Goal: Navigation & Orientation: Understand site structure

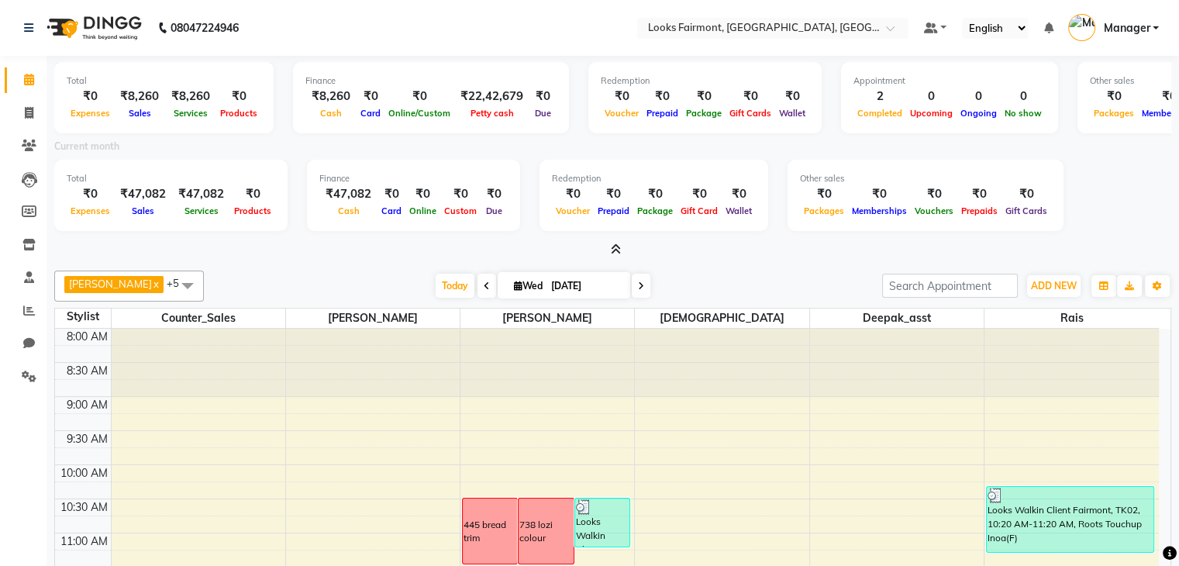
click at [688, 229] on div "Redemption ₹0 Voucher ₹0 Prepaid ₹0 Package ₹0 Gift Card ₹0 Wallet" at bounding box center [653, 195] width 229 height 71
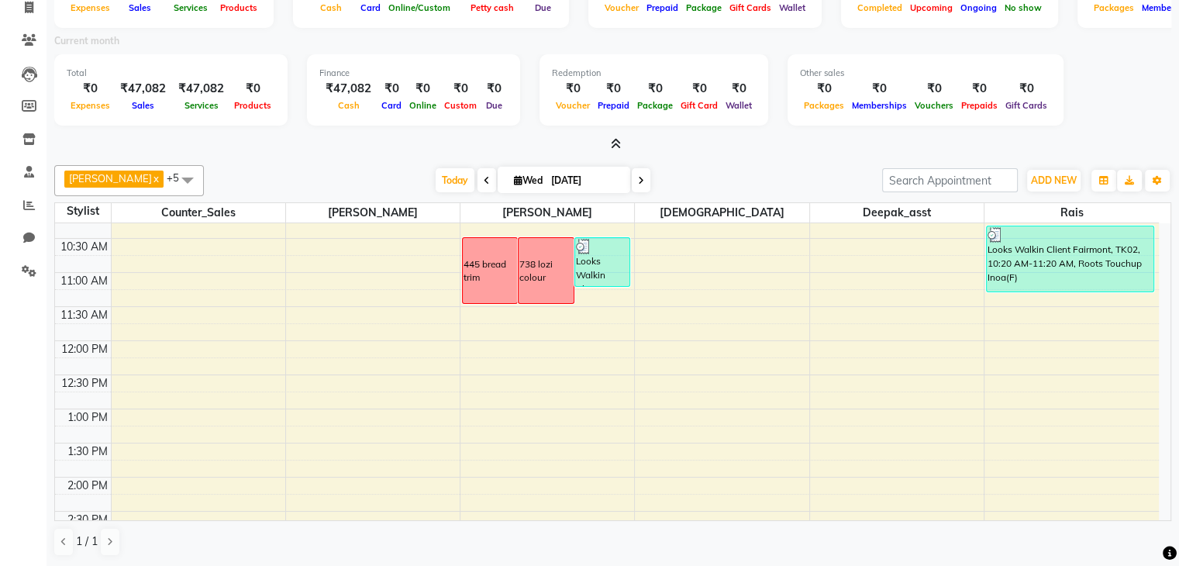
scroll to position [232, 0]
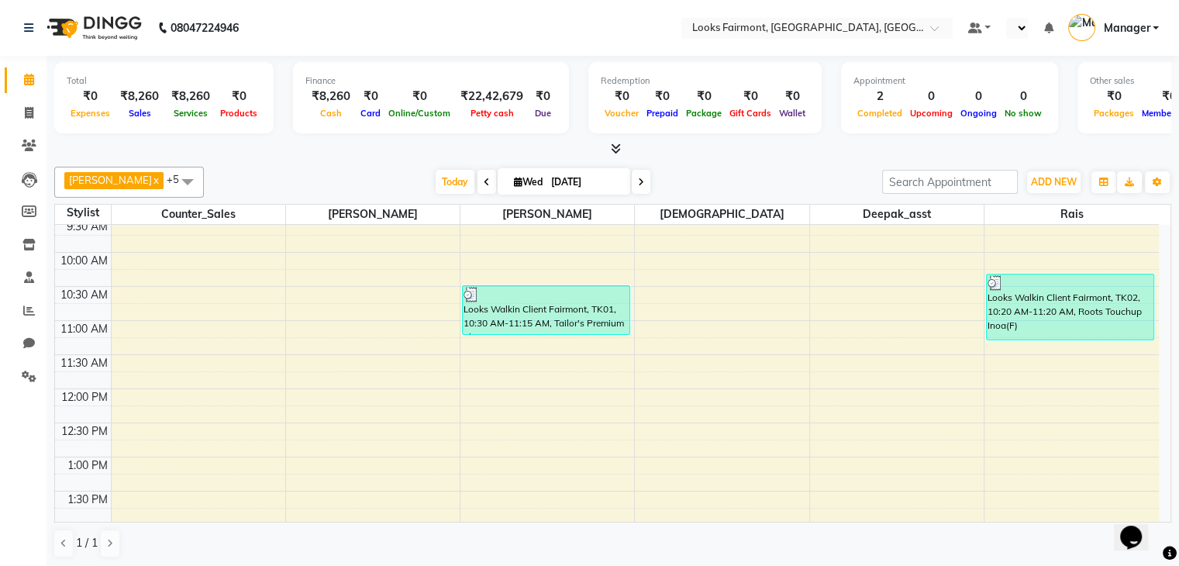
scroll to position [86, 0]
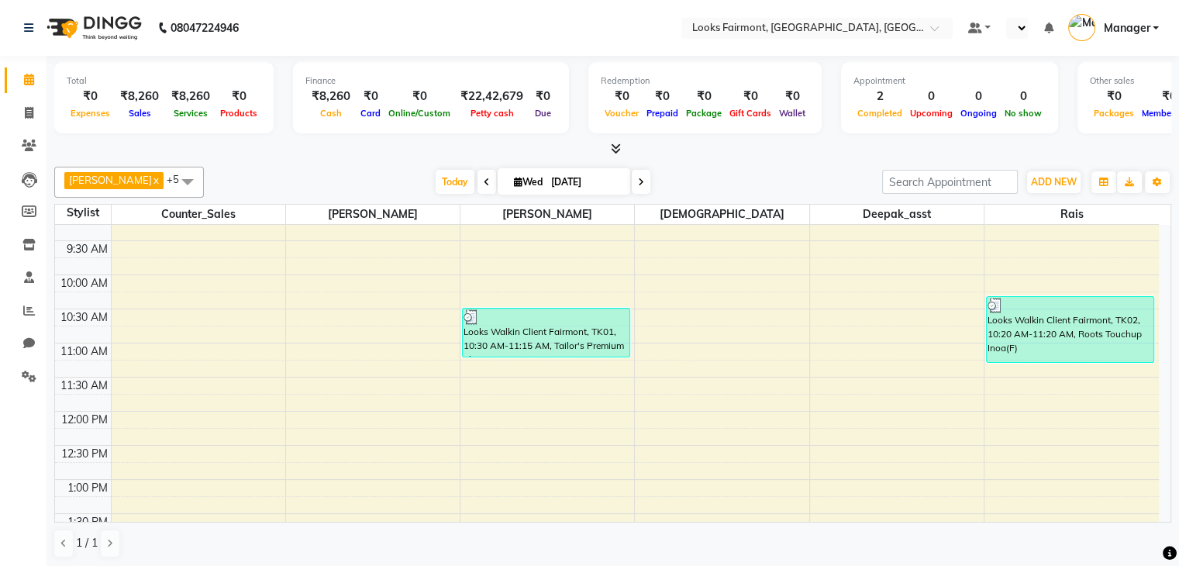
select select "en"
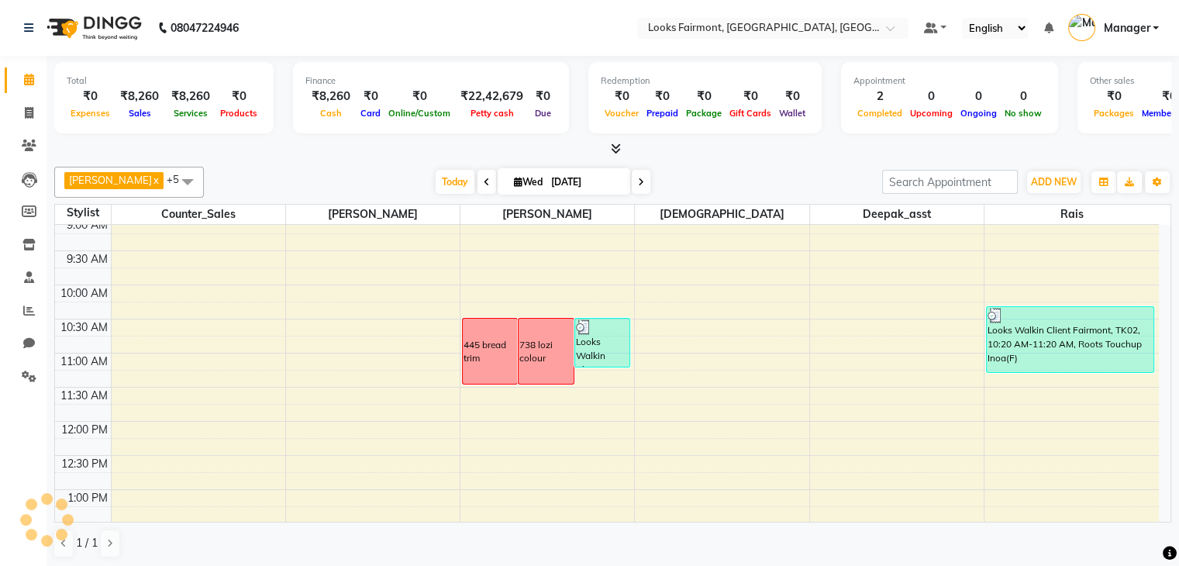
scroll to position [155, 0]
